Goal: Check status: Check status

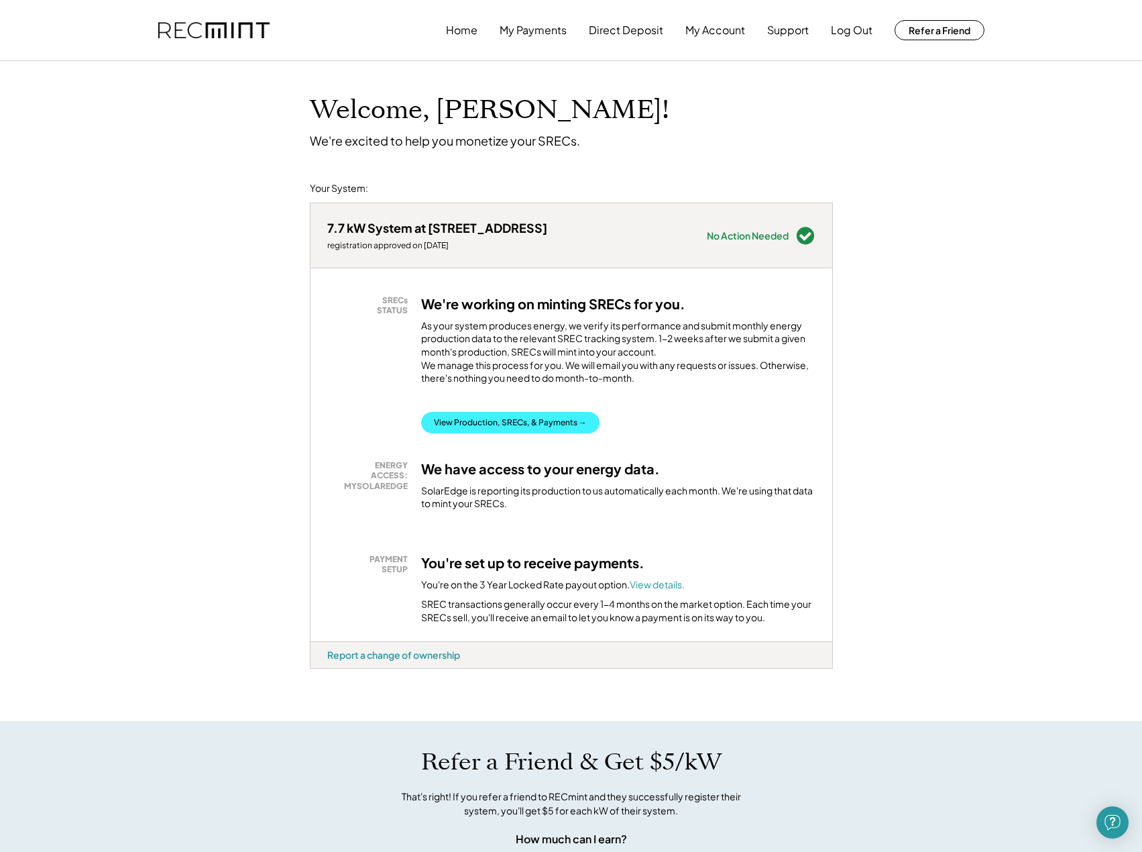
click at [473, 432] on button "View Production, SRECs, & Payments →" at bounding box center [510, 422] width 178 height 21
